Goal: Task Accomplishment & Management: Use online tool/utility

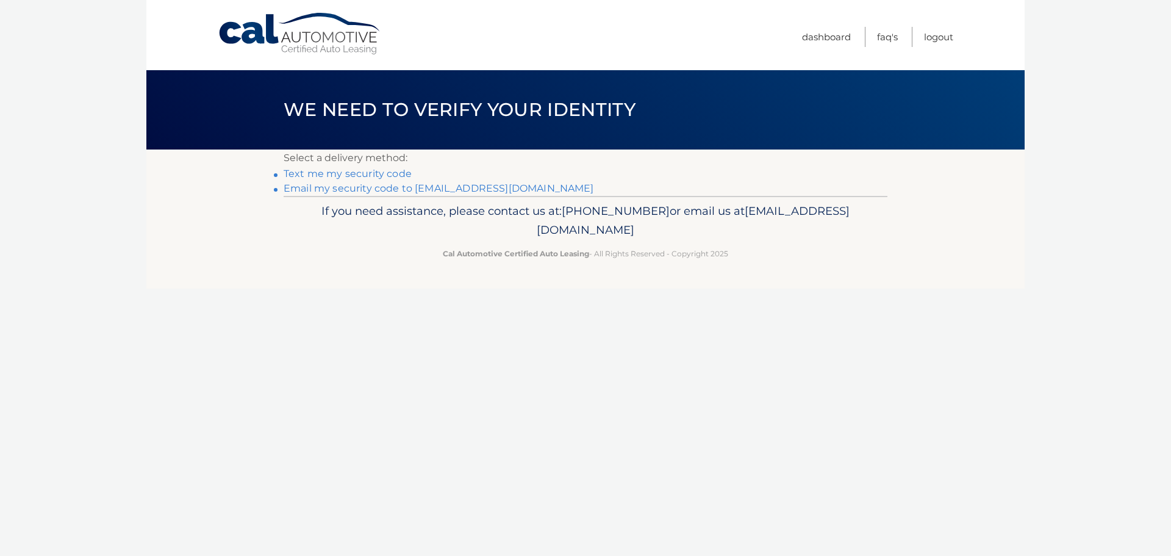
click at [363, 188] on link "Email my security code to m*********@calautomotive.com" at bounding box center [439, 188] width 310 height 12
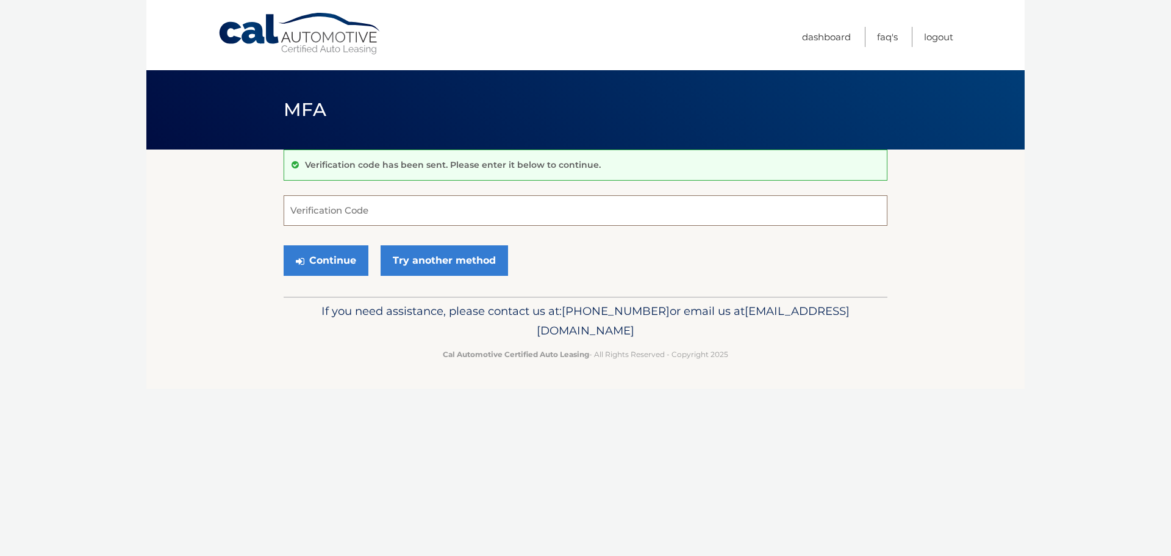
click at [310, 217] on input "Verification Code" at bounding box center [586, 210] width 604 height 30
type input "036463"
click at [284, 245] on button "Continue" at bounding box center [326, 260] width 85 height 30
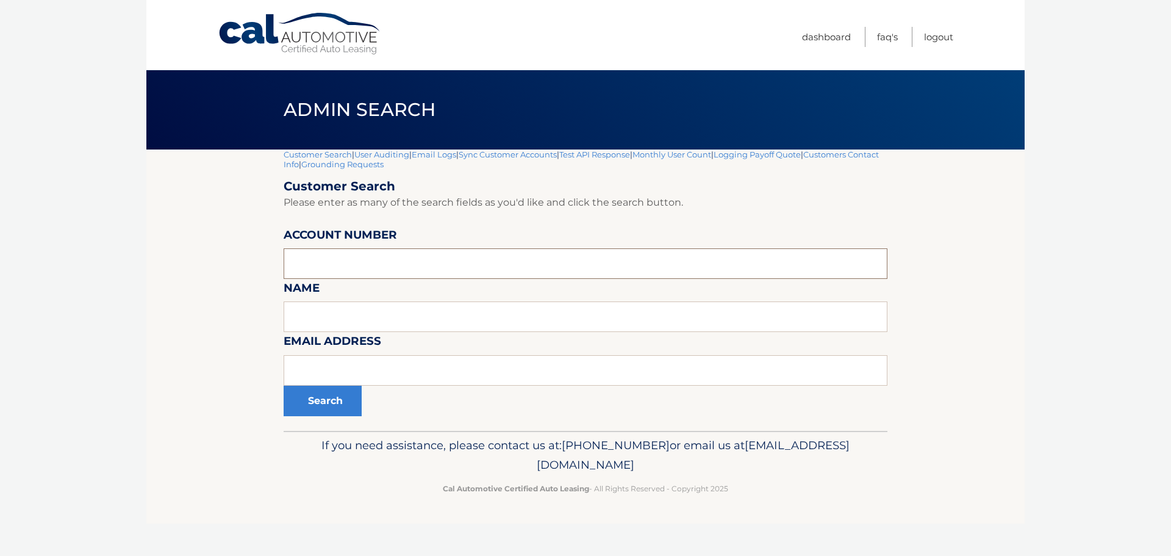
click at [371, 263] on input "text" at bounding box center [586, 263] width 604 height 30
type input "44455800101"
click at [284, 385] on button "Search" at bounding box center [323, 400] width 78 height 30
paste input "44456007528"
type input "44456007528"
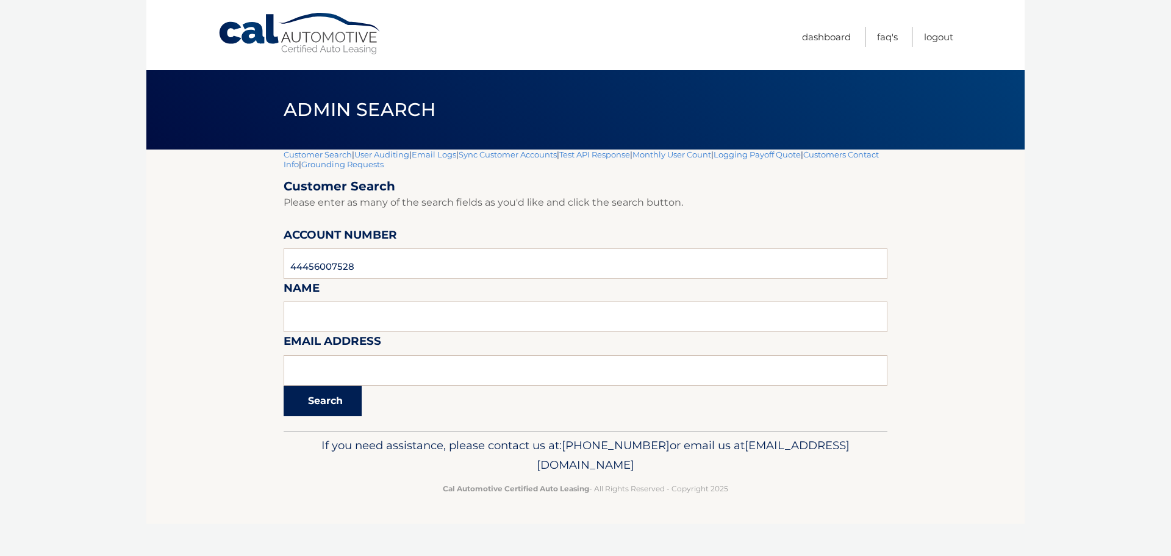
click at [328, 407] on button "Search" at bounding box center [323, 400] width 78 height 30
paste input "44455533279"
type input "44455533279"
click at [318, 404] on button "Search" at bounding box center [323, 400] width 78 height 30
